Goal: Entertainment & Leisure: Consume media (video, audio)

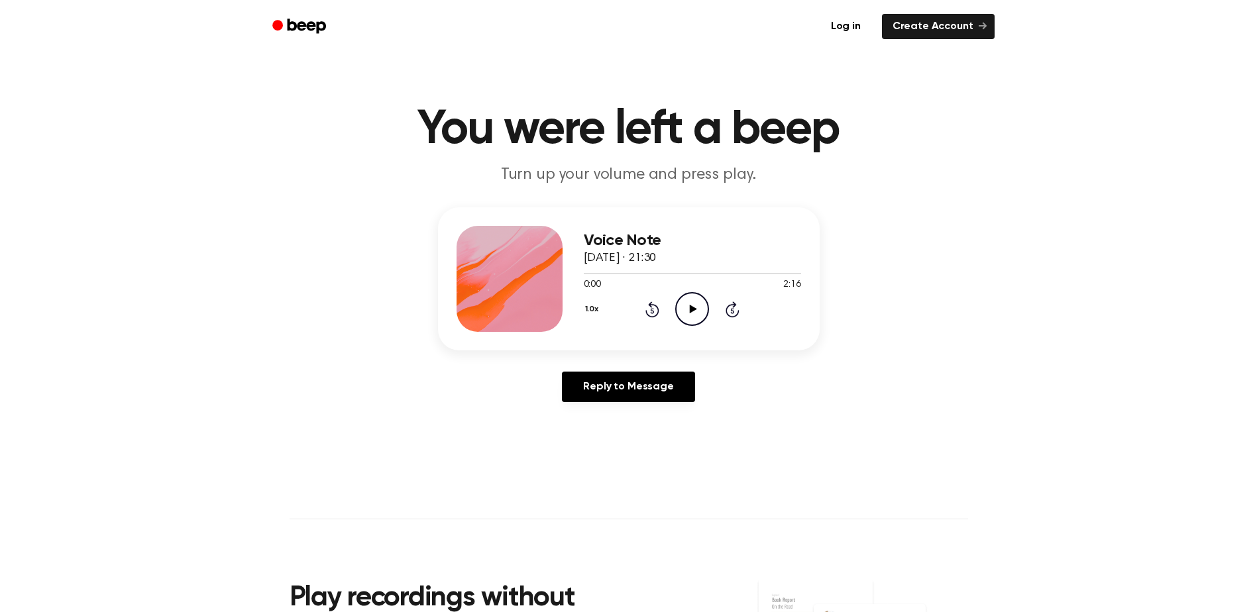
click at [693, 311] on icon at bounding box center [693, 309] width 7 height 9
click at [695, 306] on icon at bounding box center [692, 309] width 6 height 9
drag, startPoint x: 596, startPoint y: 274, endPoint x: 582, endPoint y: 274, distance: 13.9
click at [582, 274] on div "Voice Note [DATE] · 21:30 0:09 2:16 Your browser does not support the [object O…" at bounding box center [629, 278] width 382 height 143
click at [654, 310] on icon "Rewind 5 seconds" at bounding box center [652, 309] width 15 height 17
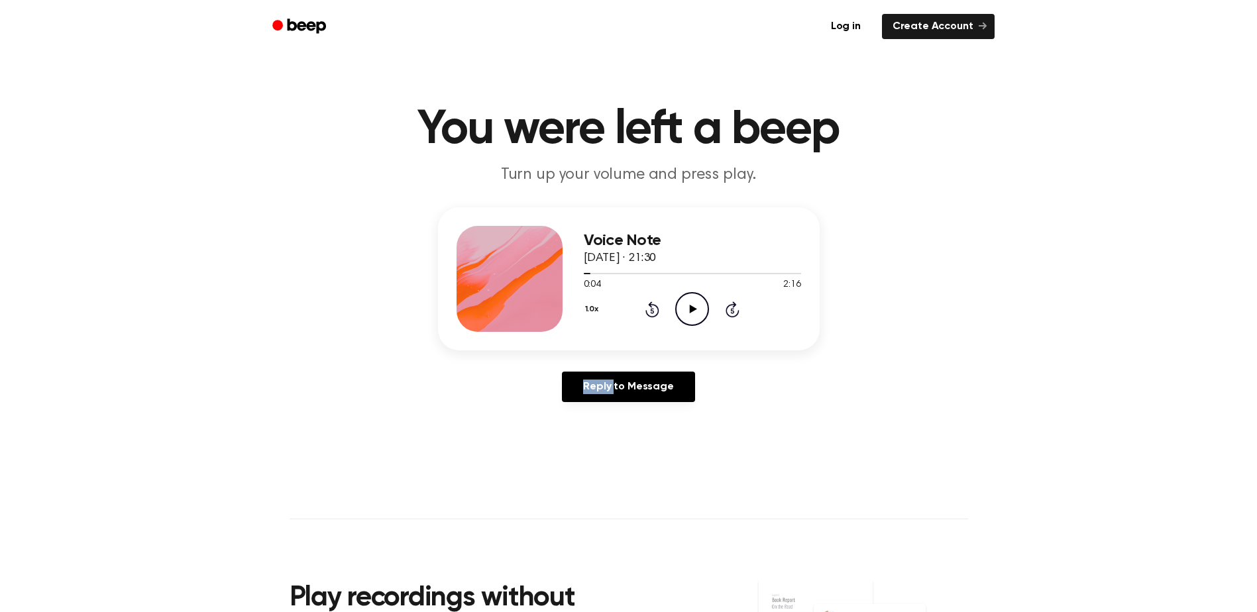
click at [654, 310] on icon "Rewind 5 seconds" at bounding box center [652, 309] width 15 height 17
click at [685, 313] on icon "Play Audio" at bounding box center [692, 309] width 34 height 34
drag, startPoint x: 586, startPoint y: 274, endPoint x: 602, endPoint y: 274, distance: 16.6
click at [602, 274] on div at bounding box center [692, 273] width 217 height 11
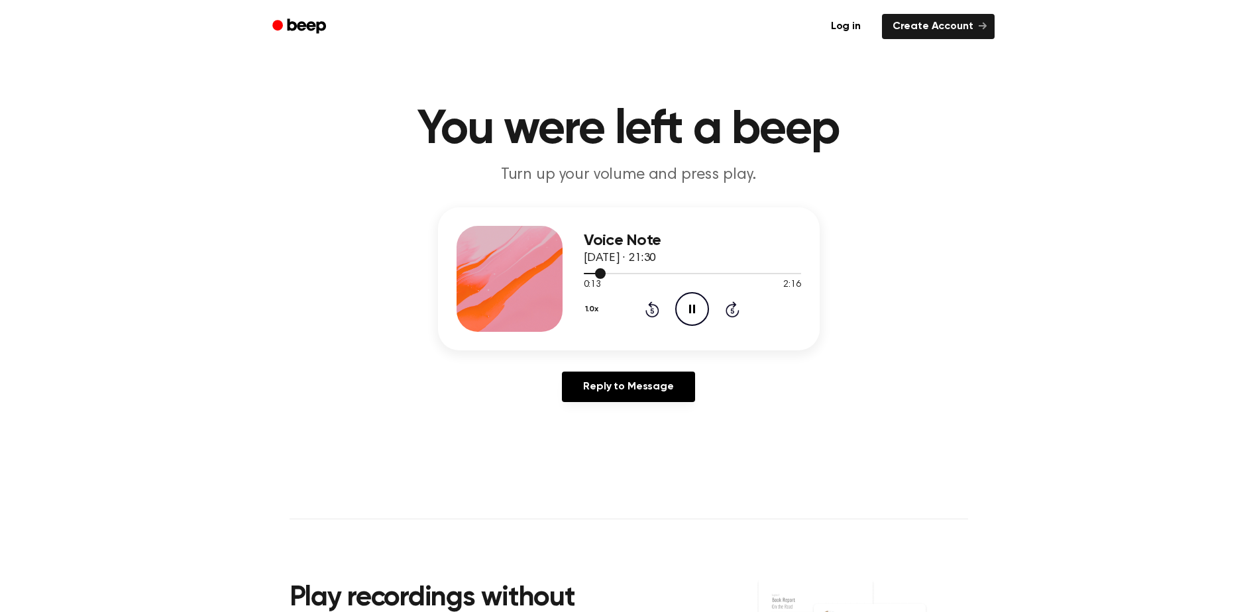
click at [613, 274] on div at bounding box center [692, 273] width 217 height 1
click at [623, 274] on div at bounding box center [692, 273] width 217 height 1
click at [638, 275] on div at bounding box center [692, 273] width 217 height 11
click at [654, 273] on div at bounding box center [692, 273] width 217 height 1
click at [669, 273] on div at bounding box center [692, 273] width 217 height 1
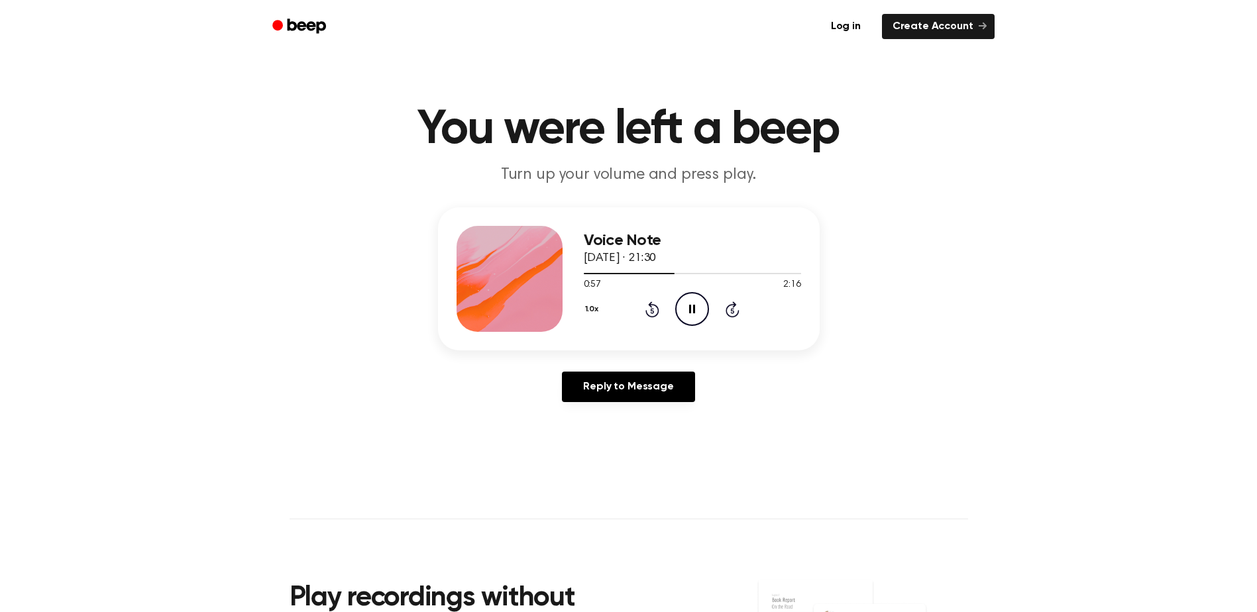
click at [693, 308] on icon "Pause Audio" at bounding box center [692, 309] width 34 height 34
drag, startPoint x: 675, startPoint y: 272, endPoint x: 552, endPoint y: 276, distance: 123.3
click at [575, 274] on div "Voice Note [DATE] · 21:30 0:57 2:16 Your browser does not support the [object O…" at bounding box center [629, 278] width 382 height 143
drag, startPoint x: 663, startPoint y: 273, endPoint x: 593, endPoint y: 266, distance: 70.6
click at [593, 266] on div "Voice Note [DATE] · 21:30 0:57 2:16 Your browser does not support the [object O…" at bounding box center [692, 279] width 217 height 106
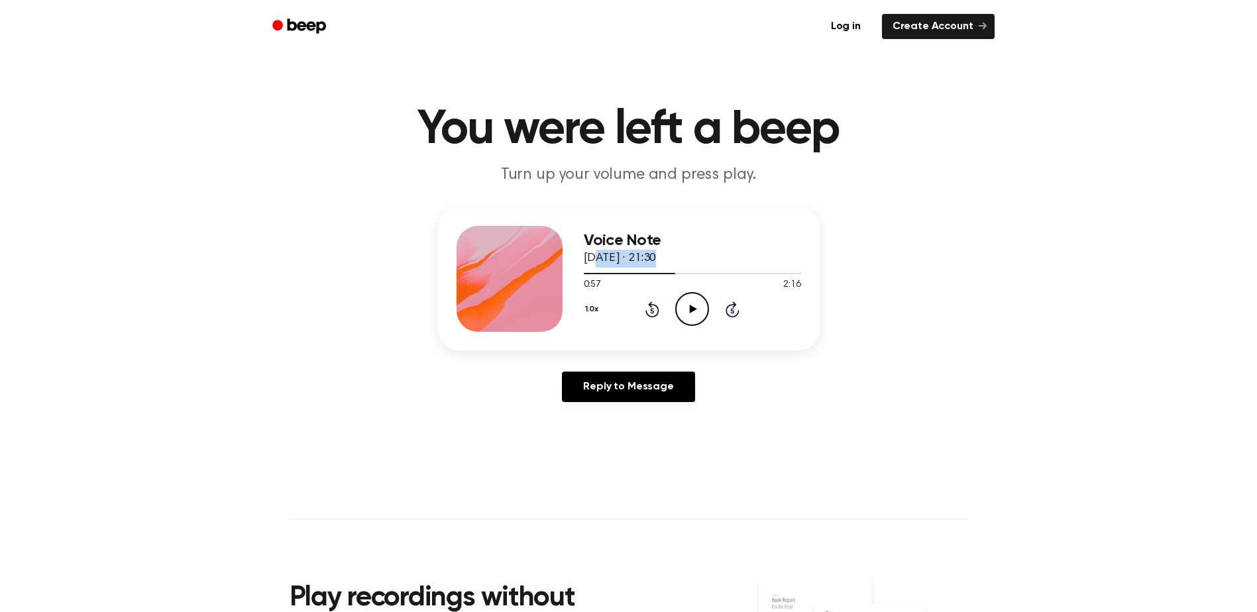
drag, startPoint x: 593, startPoint y: 266, endPoint x: 583, endPoint y: 274, distance: 12.2
click at [584, 273] on div at bounding box center [630, 273] width 92 height 1
click at [694, 308] on icon at bounding box center [693, 309] width 7 height 9
click at [661, 273] on div at bounding box center [692, 273] width 217 height 1
click at [702, 272] on div at bounding box center [692, 273] width 217 height 11
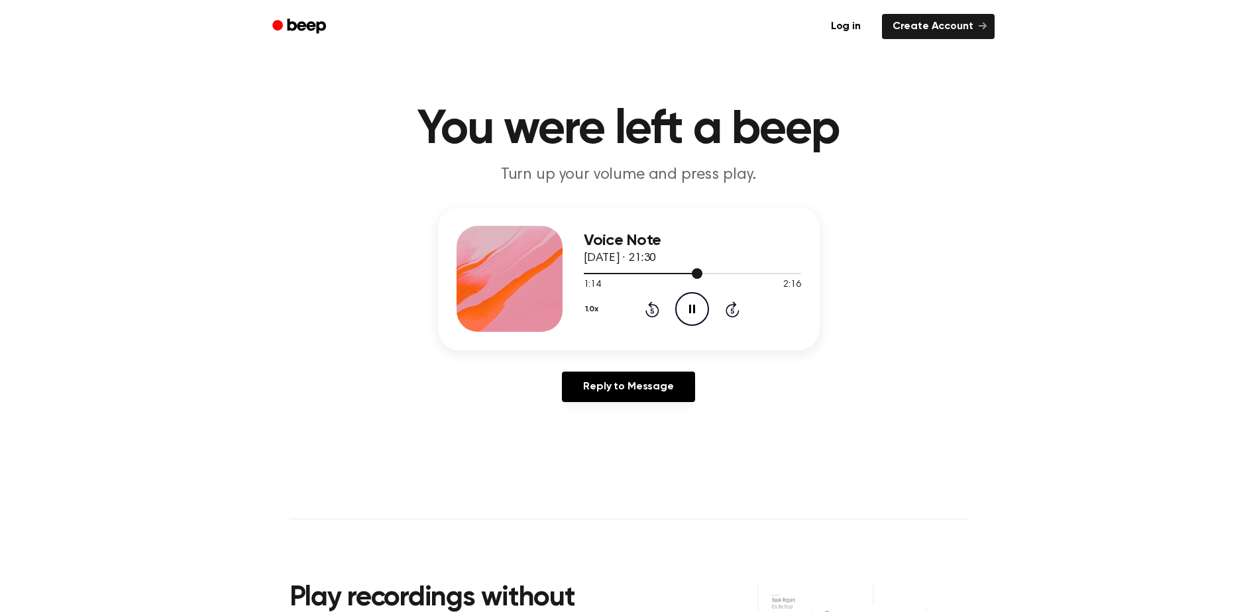
click at [732, 272] on div at bounding box center [692, 273] width 217 height 11
click at [764, 273] on div at bounding box center [692, 273] width 217 height 1
click at [781, 271] on div at bounding box center [692, 273] width 217 height 11
click at [797, 272] on div at bounding box center [692, 273] width 217 height 11
click at [693, 306] on icon "Pause Audio" at bounding box center [692, 309] width 34 height 34
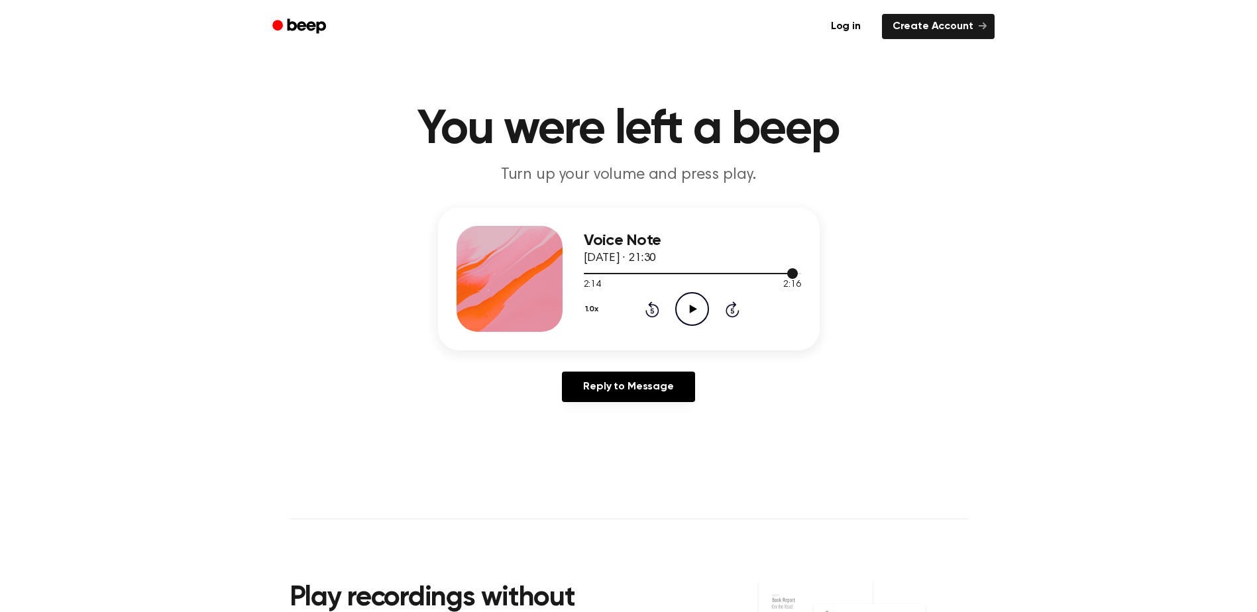
click at [587, 273] on div at bounding box center [692, 273] width 217 height 11
